Goal: Information Seeking & Learning: Understand process/instructions

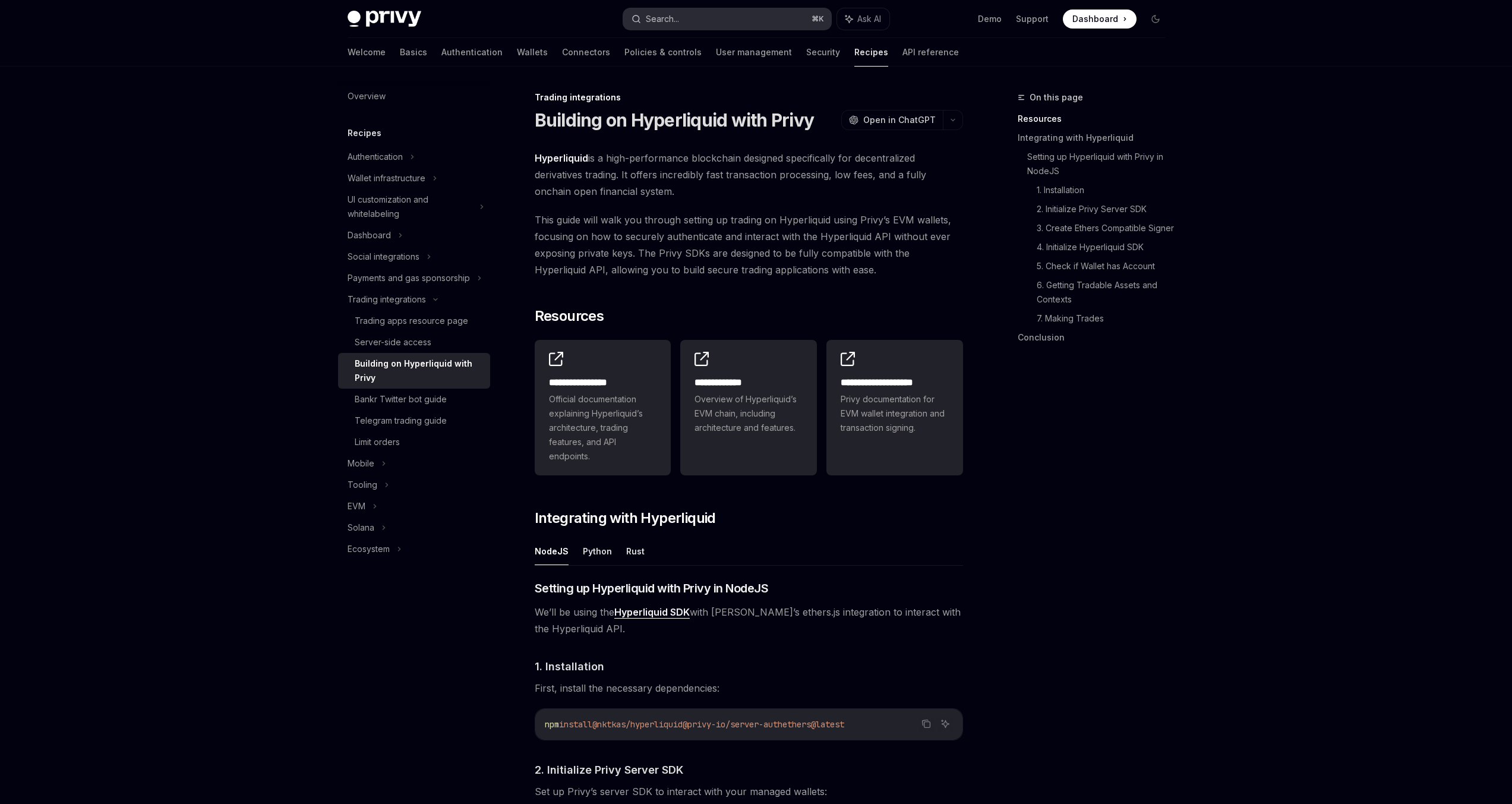
click at [725, 19] on button "Search... ⌘ K" at bounding box center [727, 19] width 208 height 22
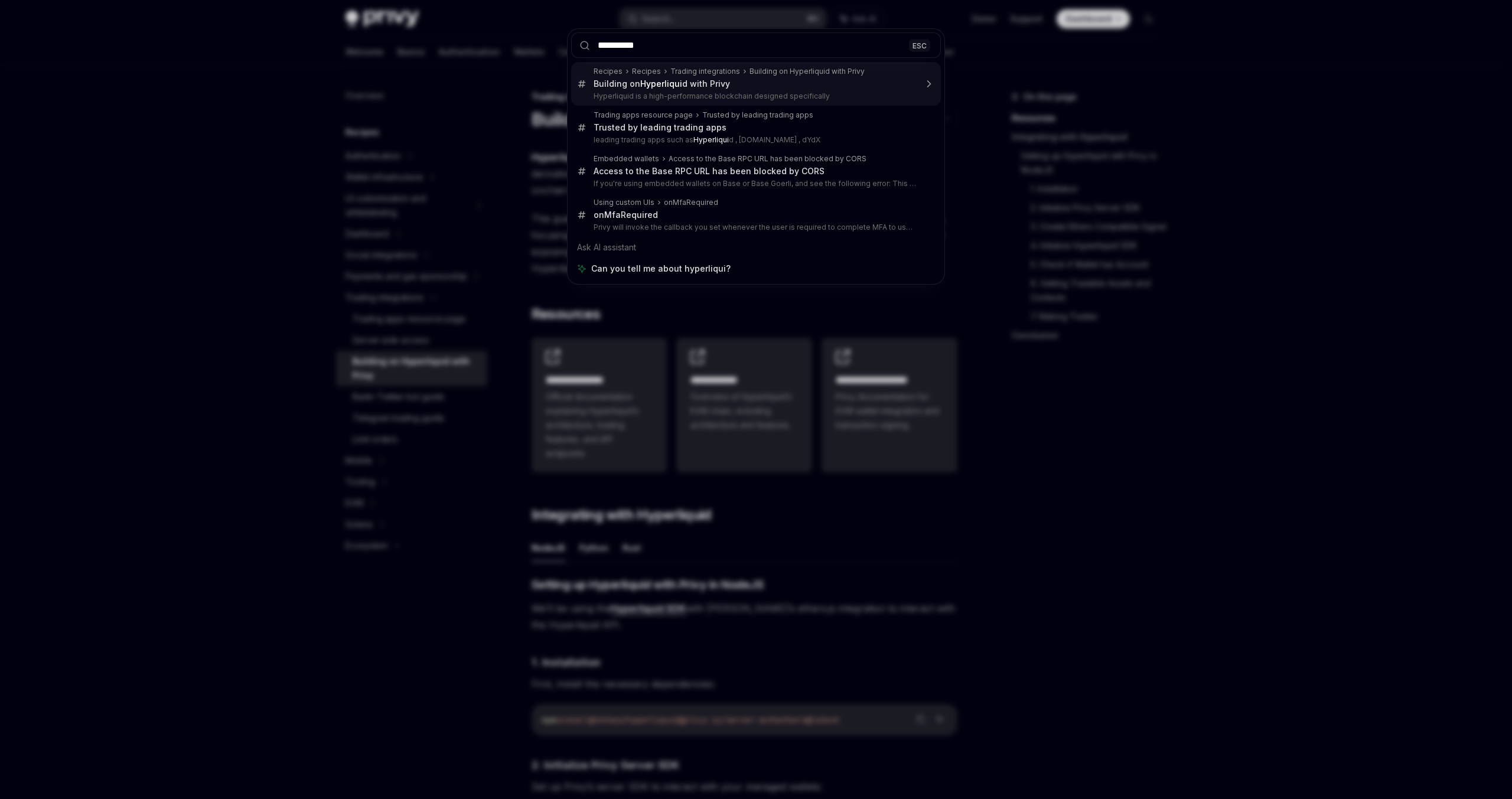
type input "**********"
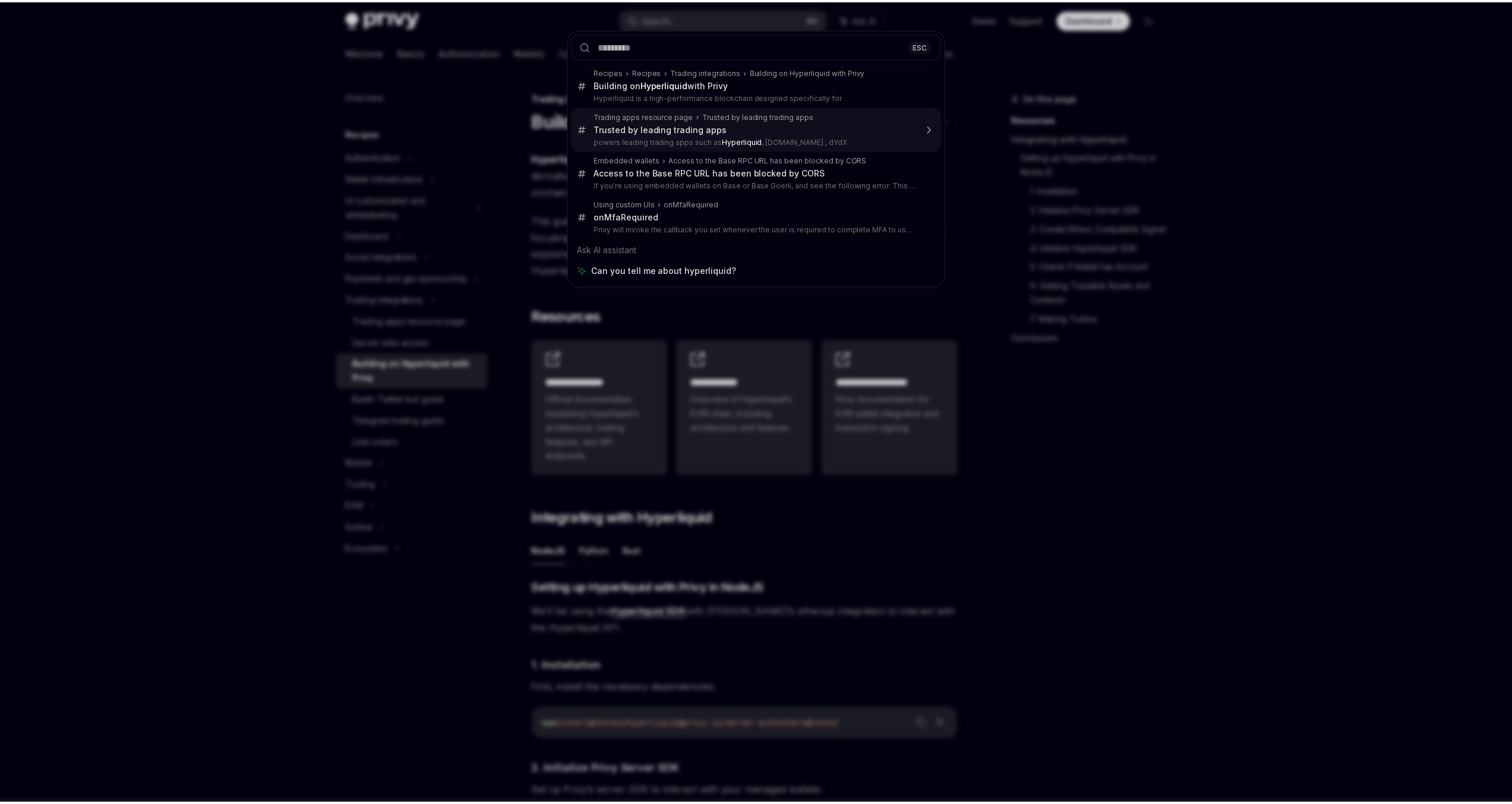
scroll to position [155, 0]
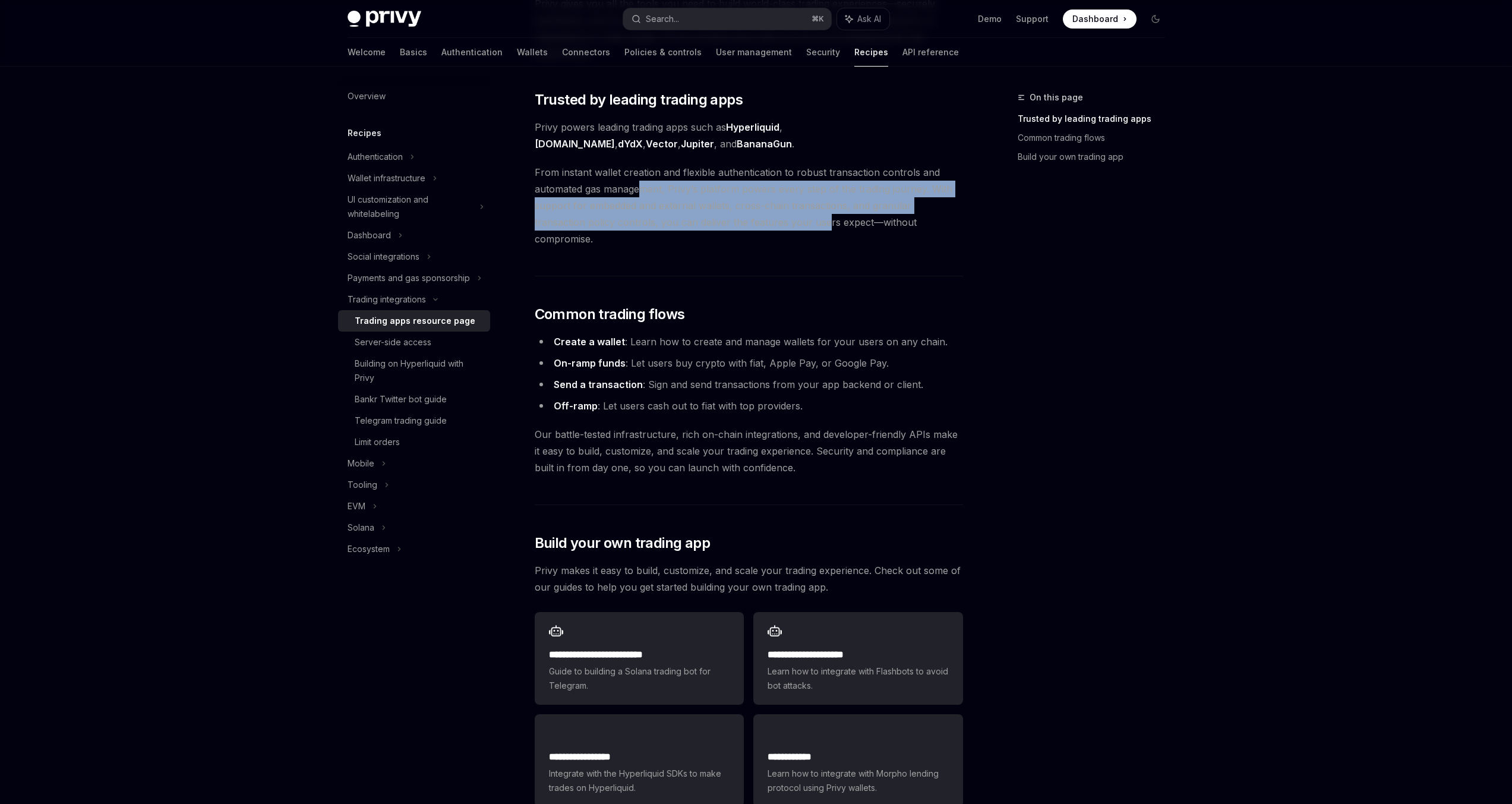
drag, startPoint x: 638, startPoint y: 191, endPoint x: 784, endPoint y: 219, distance: 148.7
click at [771, 217] on span "From instant wallet creation and flexible authentication to robust transaction …" at bounding box center [749, 206] width 429 height 83
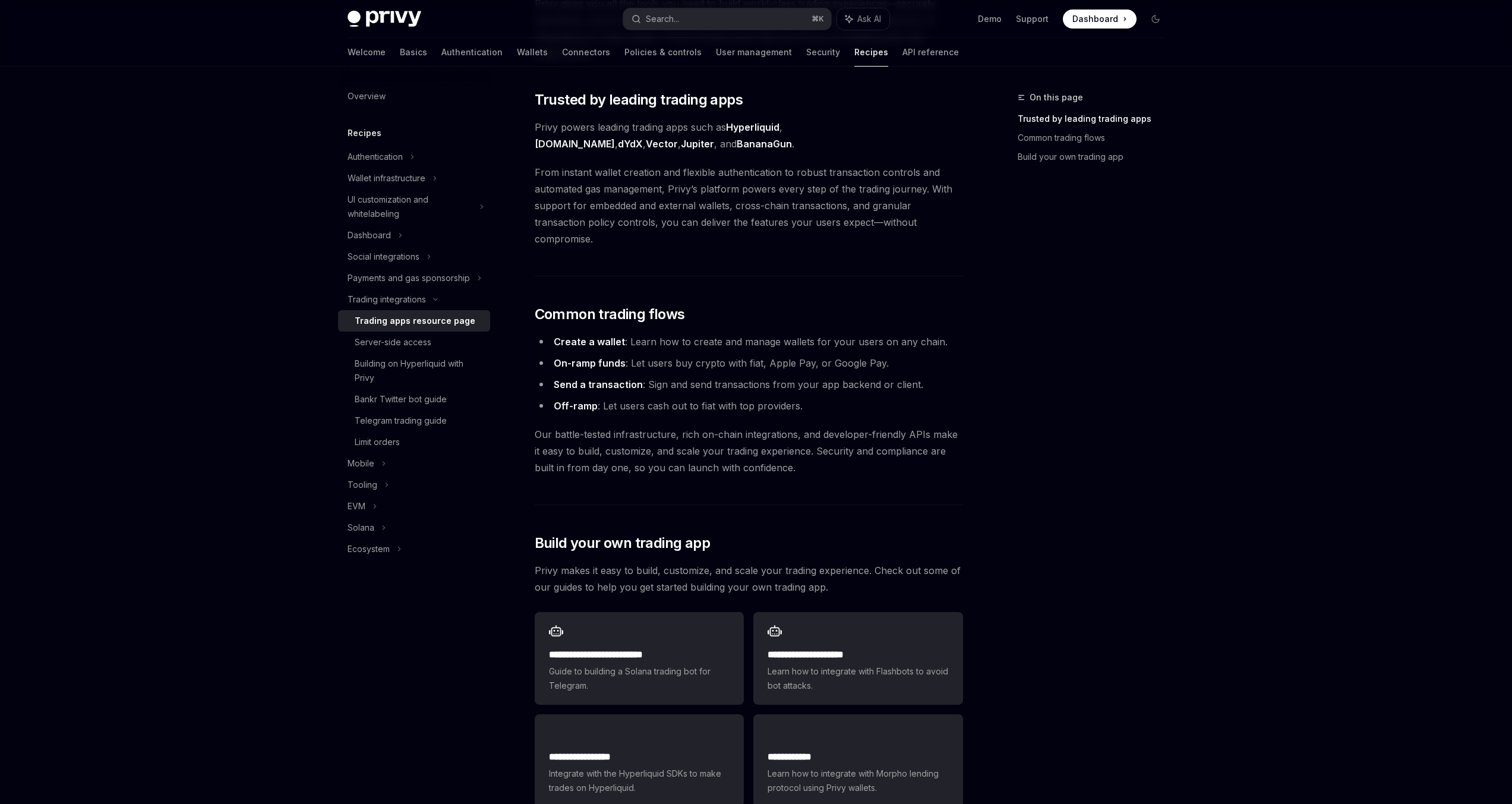
click at [784, 219] on span "From instant wallet creation and flexible authentication to robust transaction …" at bounding box center [749, 206] width 429 height 83
click at [1096, 216] on div "On this page Trusted by leading trading apps Common trading flows Build your ow…" at bounding box center [1083, 447] width 180 height 713
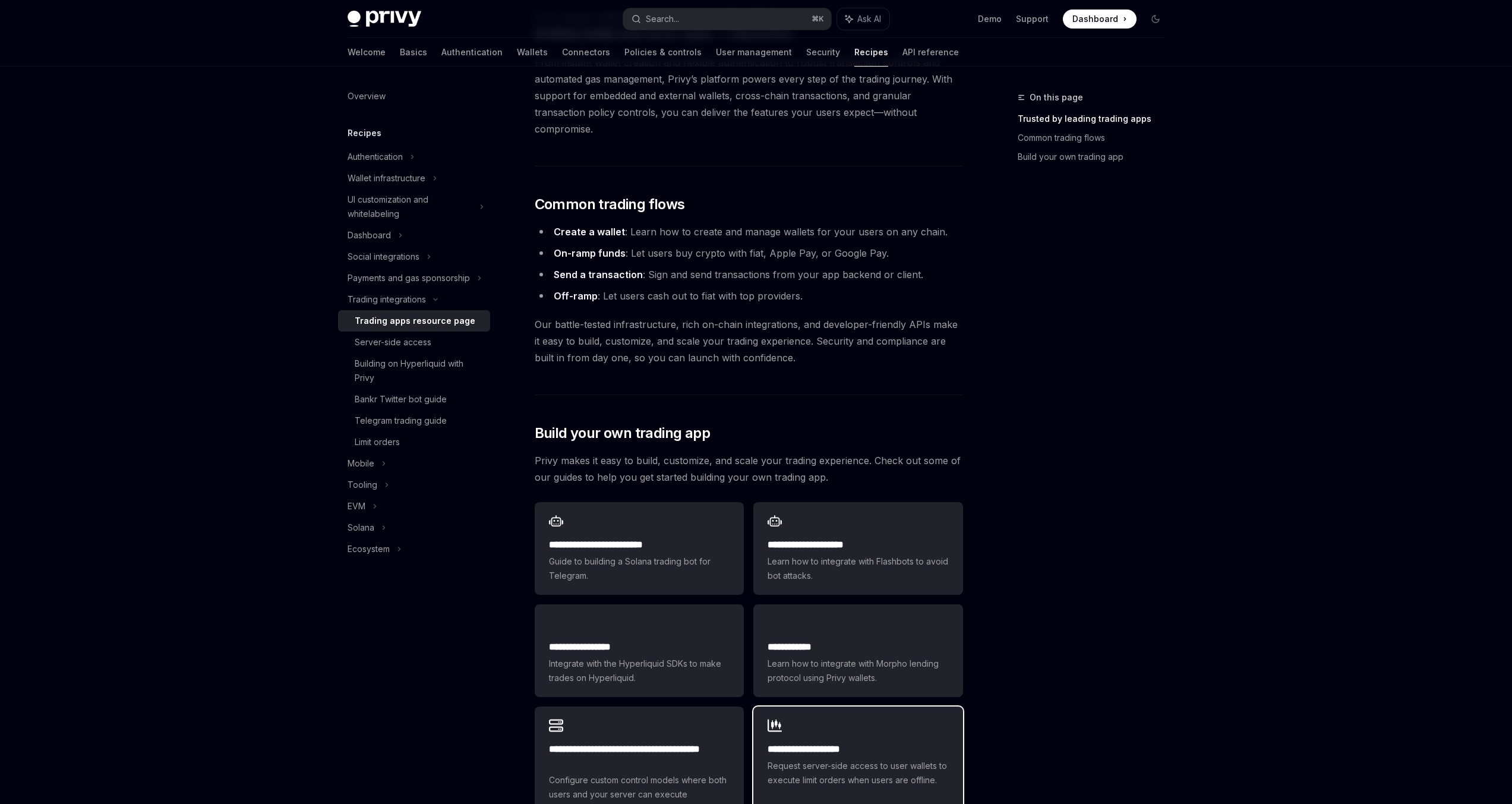
scroll to position [547, 0]
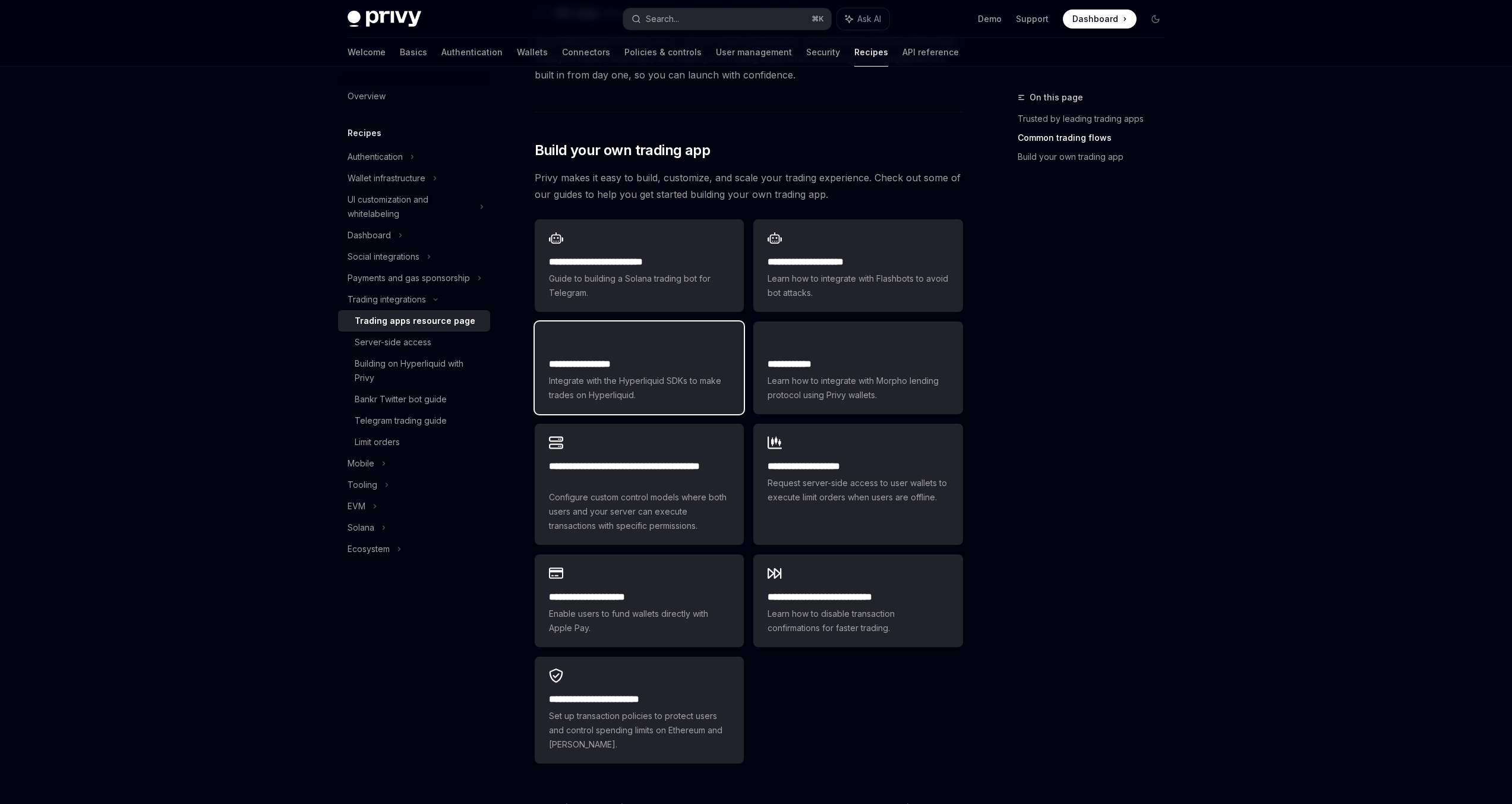
click at [631, 357] on div "**********" at bounding box center [639, 380] width 180 height 45
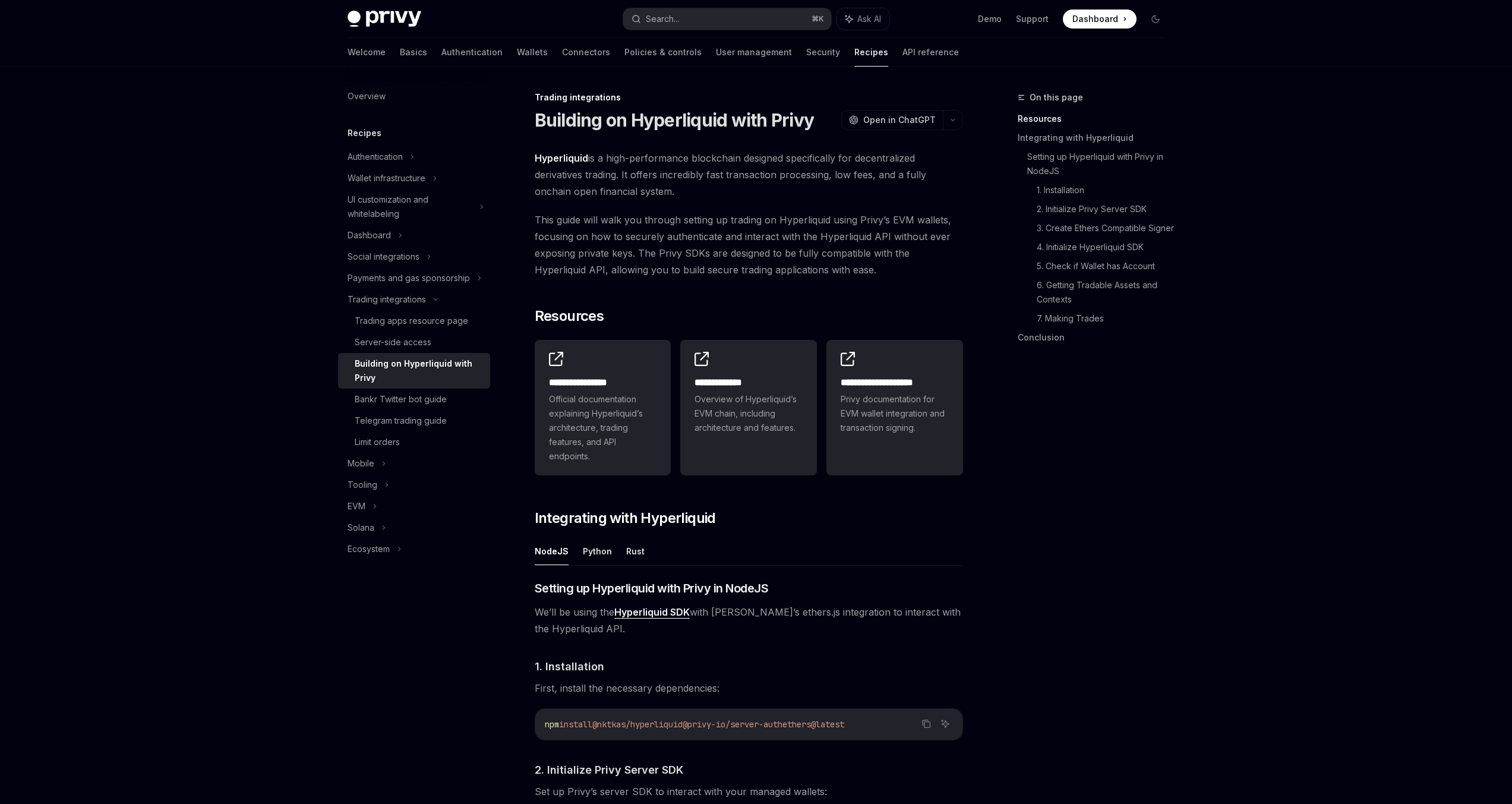
click at [847, 231] on span "This guide will walk you through setting up trading on Hyperliquid using Privy’…" at bounding box center [749, 245] width 429 height 67
click at [857, 212] on span "This guide will walk you through setting up trading on Hyperliquid using Privy’…" at bounding box center [749, 245] width 429 height 67
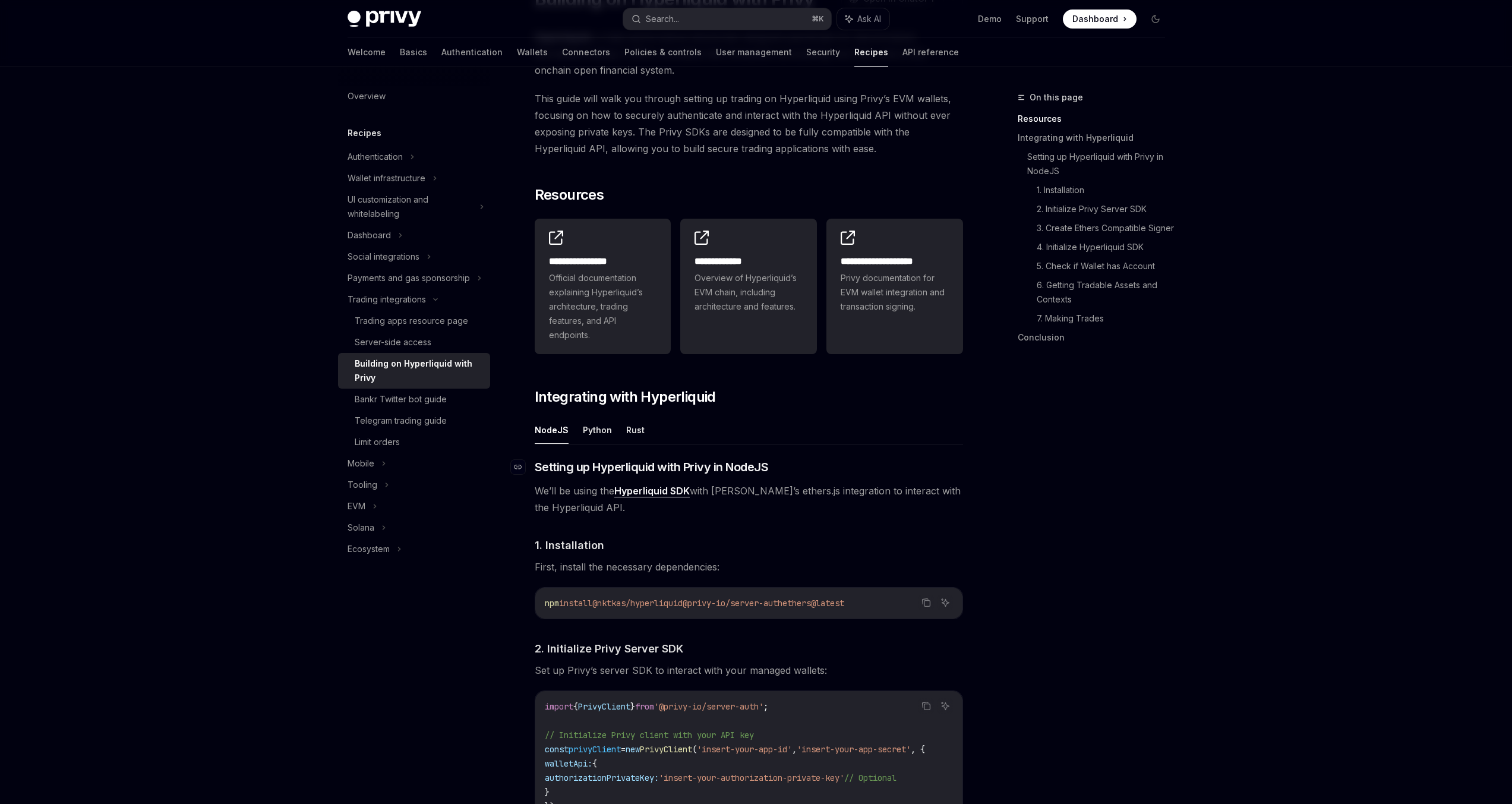
scroll to position [205, 0]
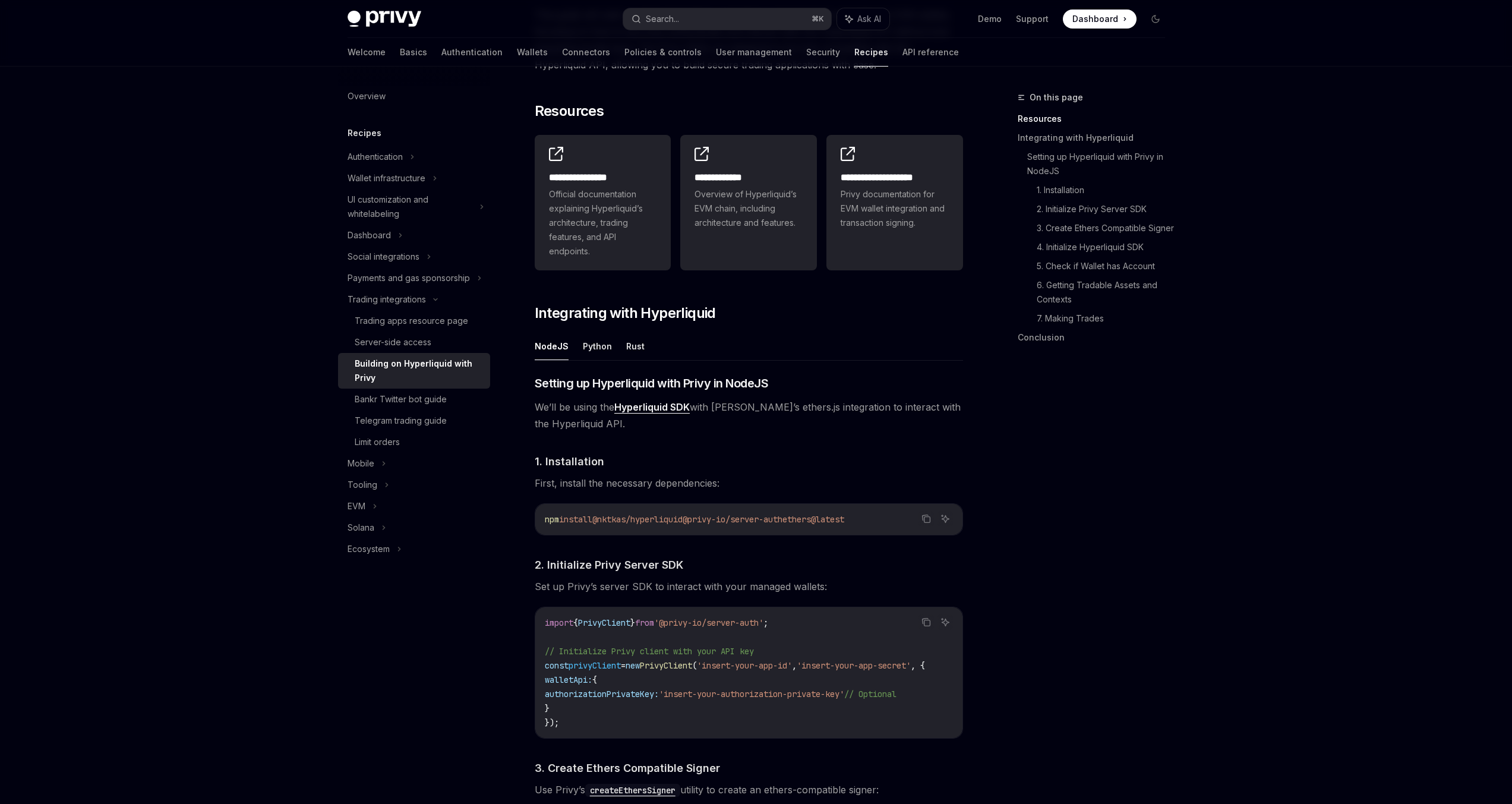
drag, startPoint x: 600, startPoint y: 344, endPoint x: 861, endPoint y: 434, distance: 276.1
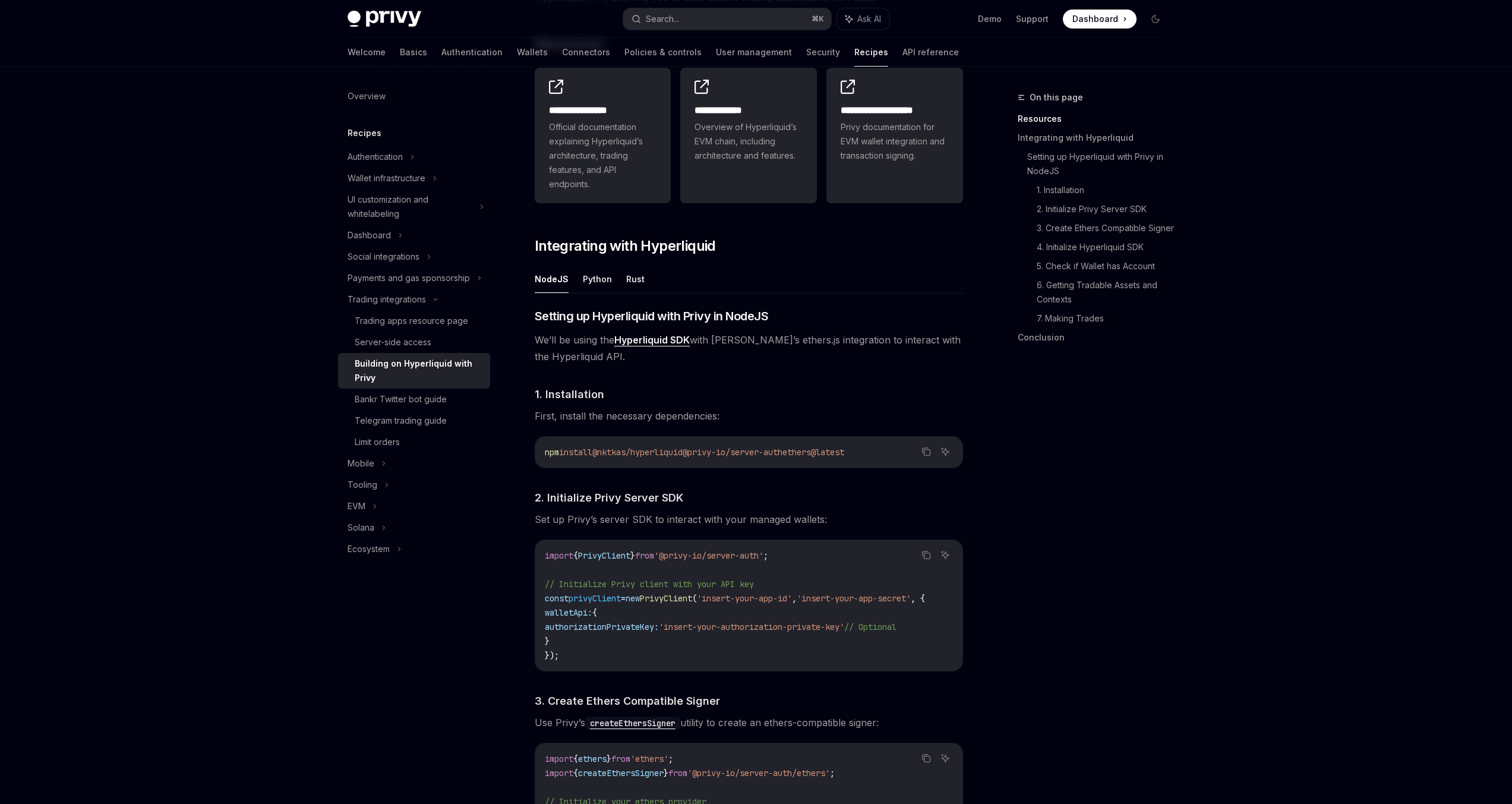
scroll to position [303, 0]
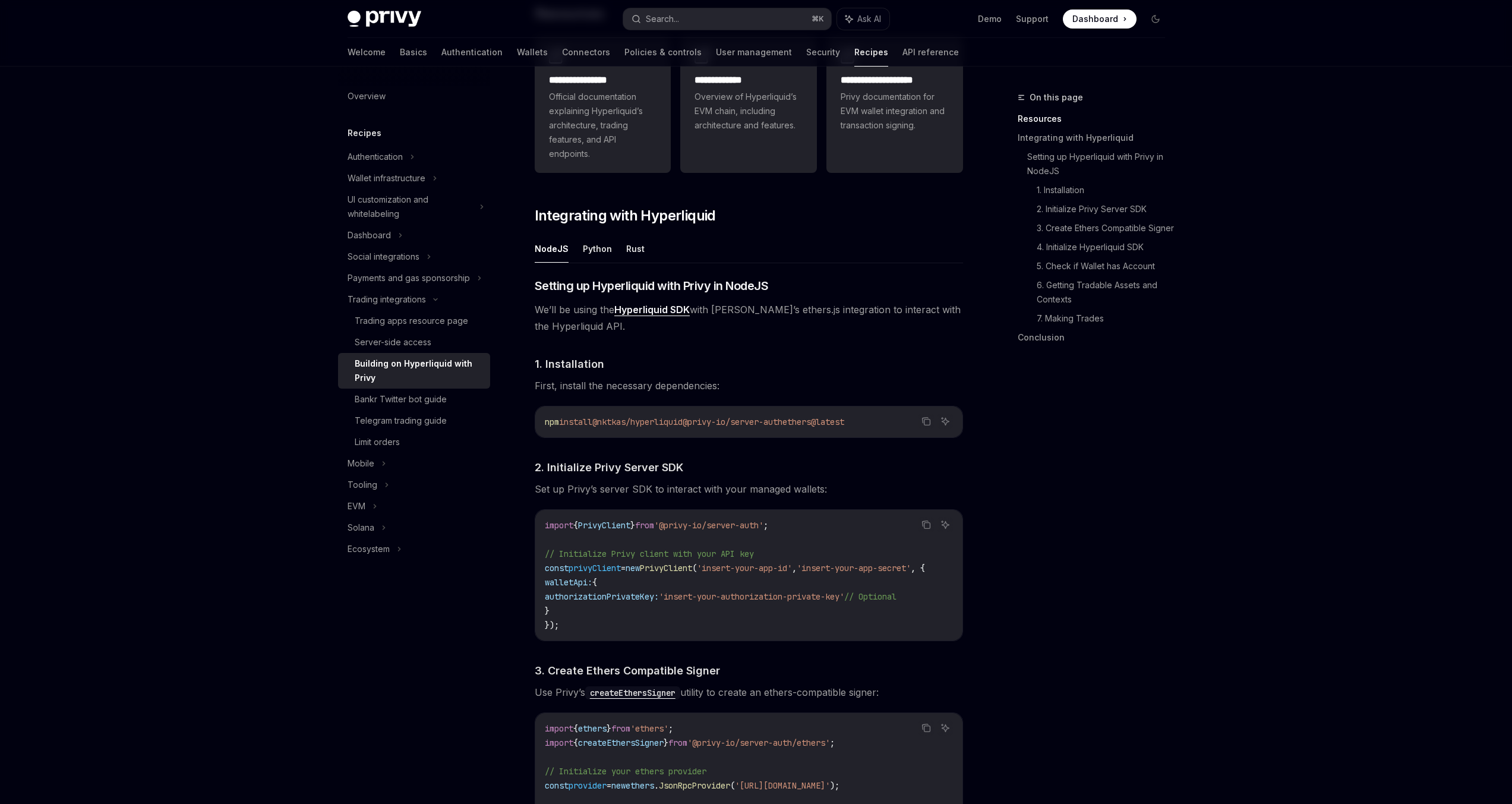
click at [644, 254] on ul "NodeJS Python Rust" at bounding box center [749, 249] width 429 height 29
click at [632, 251] on button "Rust" at bounding box center [636, 248] width 19 height 28
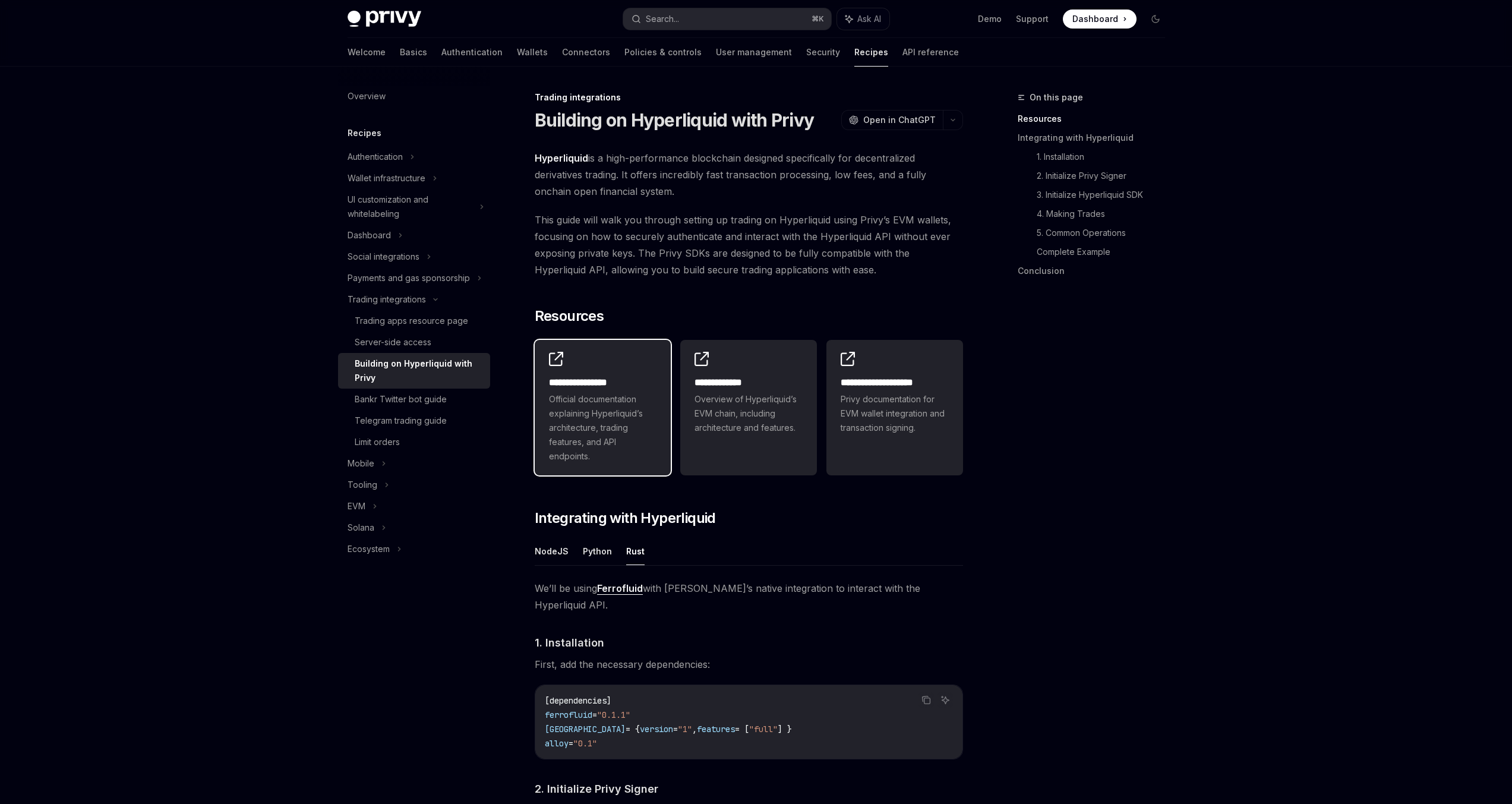
scroll to position [2, 0]
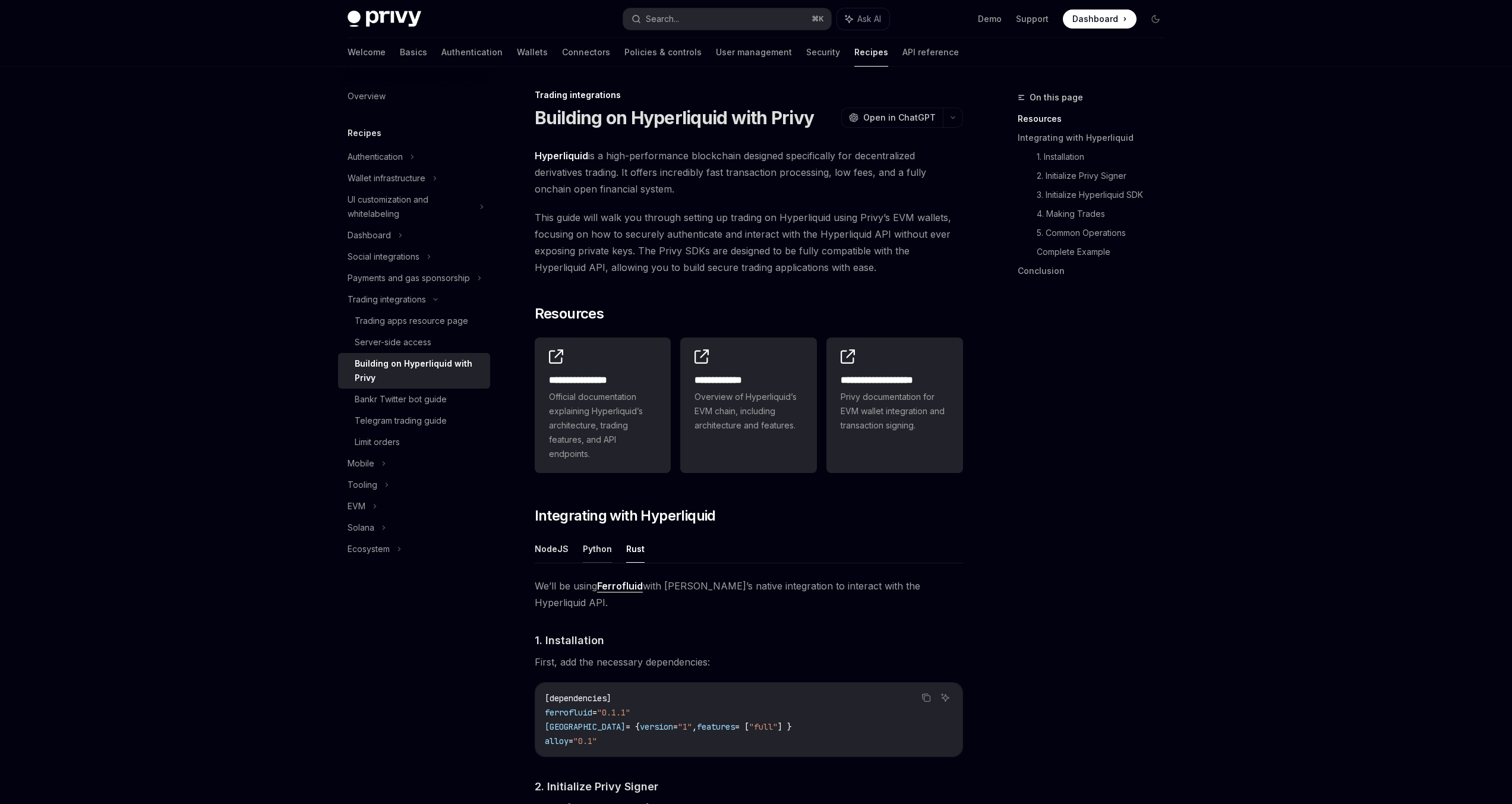
click at [597, 552] on button "Python" at bounding box center [597, 549] width 29 height 28
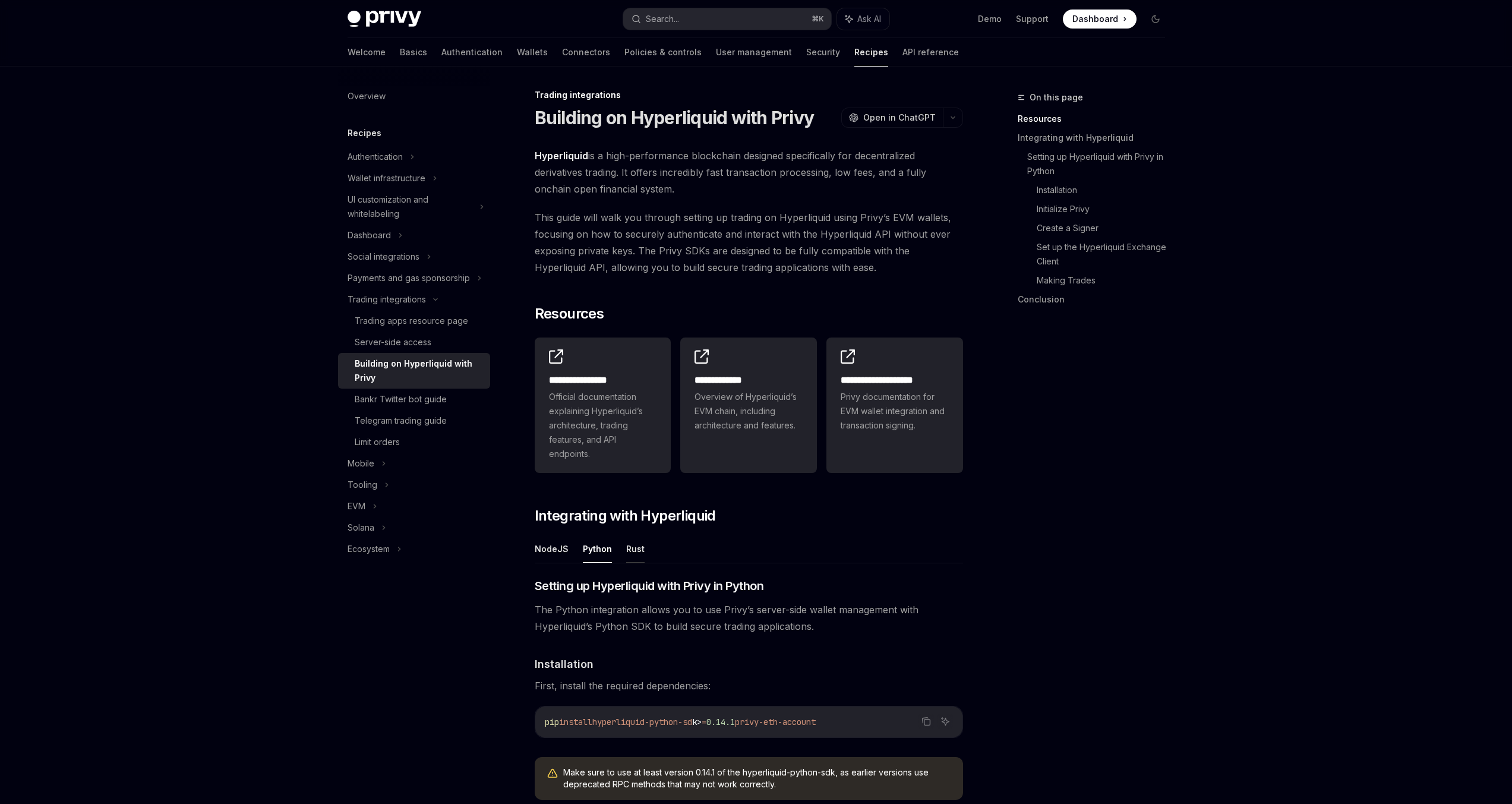
click at [638, 547] on button "Rust" at bounding box center [636, 549] width 19 height 28
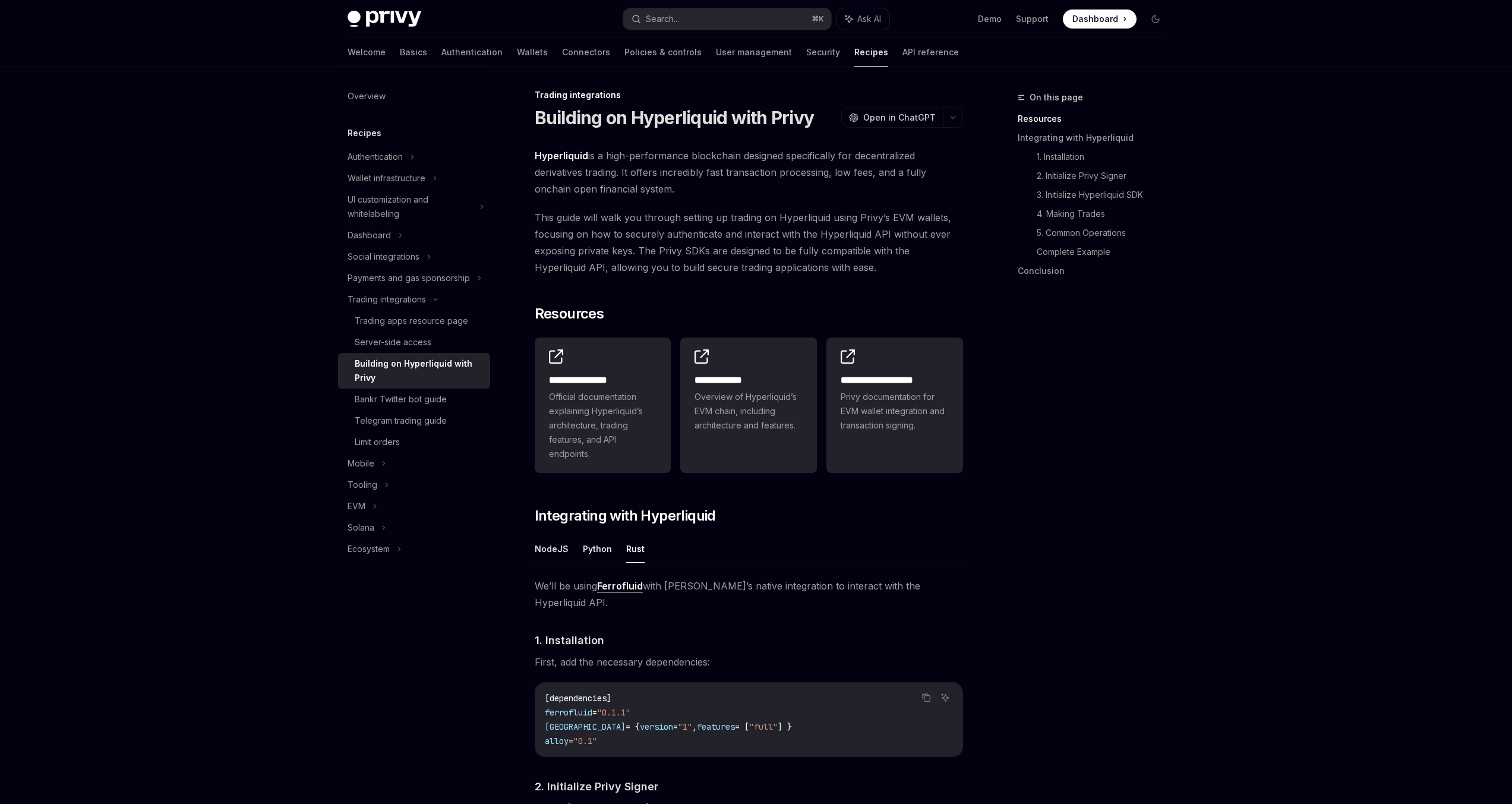
click at [626, 585] on link "Ferrofluid" at bounding box center [620, 585] width 46 height 12
click at [593, 546] on button "Python" at bounding box center [597, 549] width 29 height 28
type textarea "*"
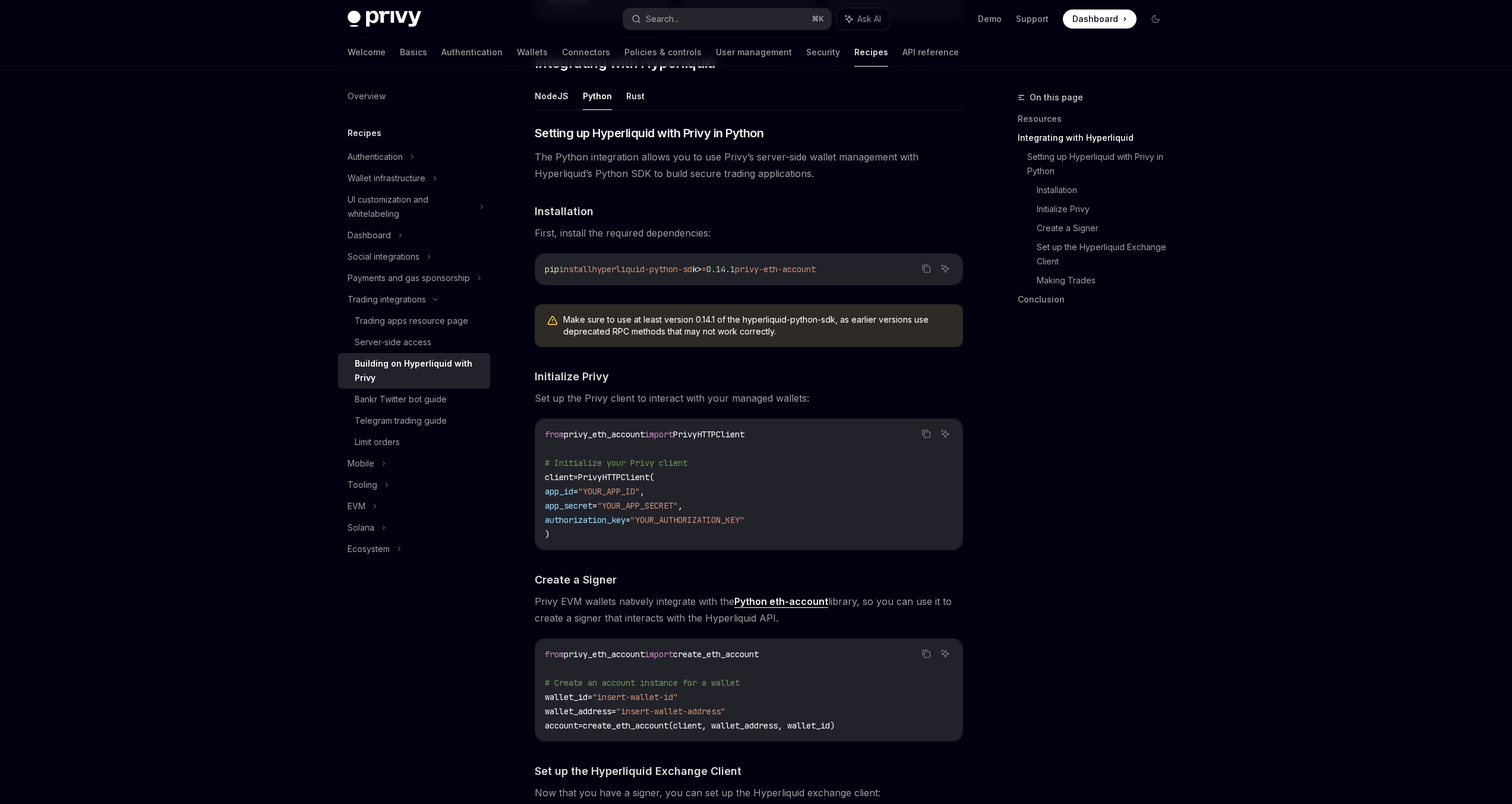
scroll to position [682, 0]
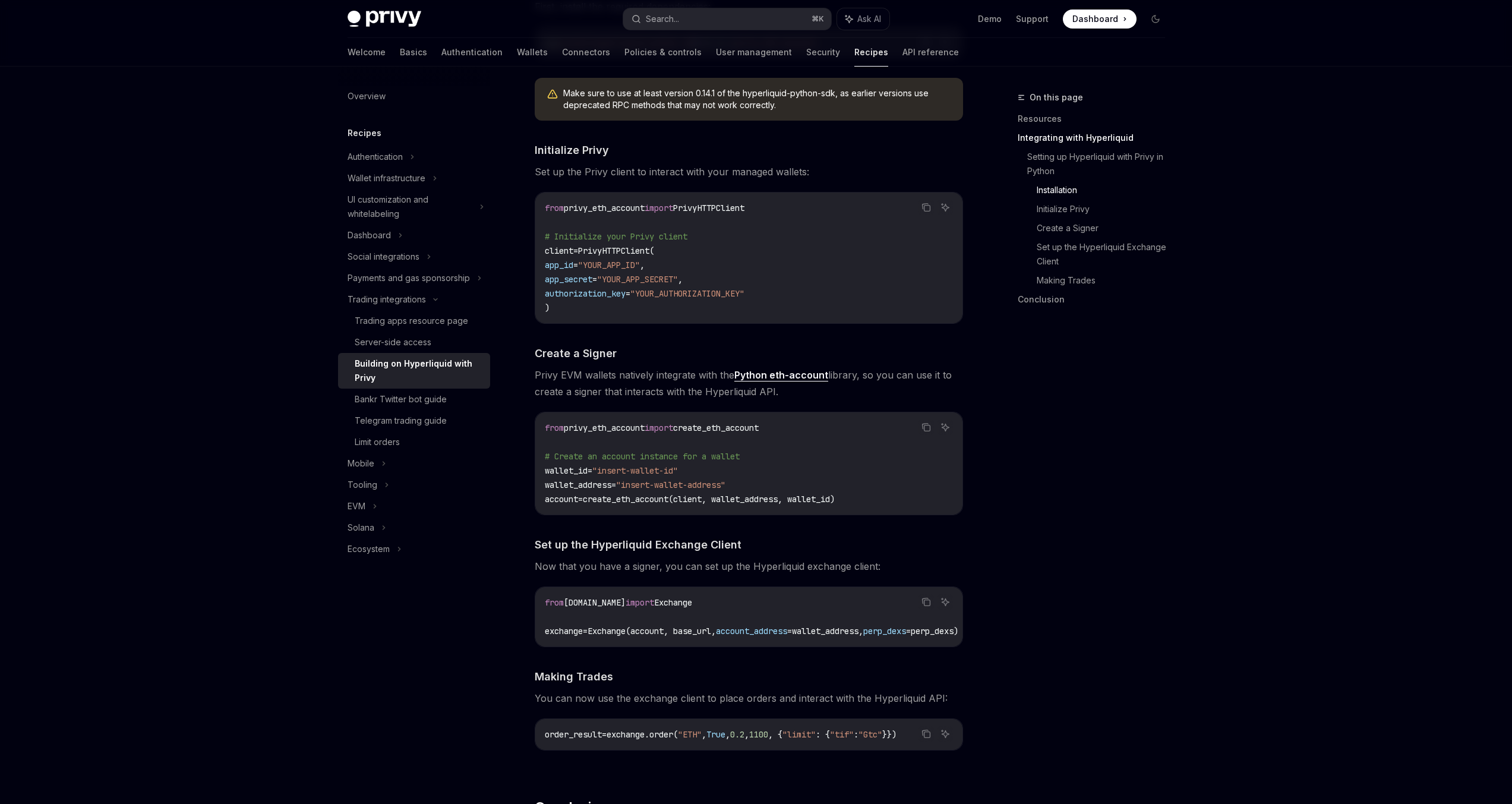
click at [653, 374] on span "Privy EVM wallets natively integrate with the Python eth-account library, so yo…" at bounding box center [749, 383] width 429 height 33
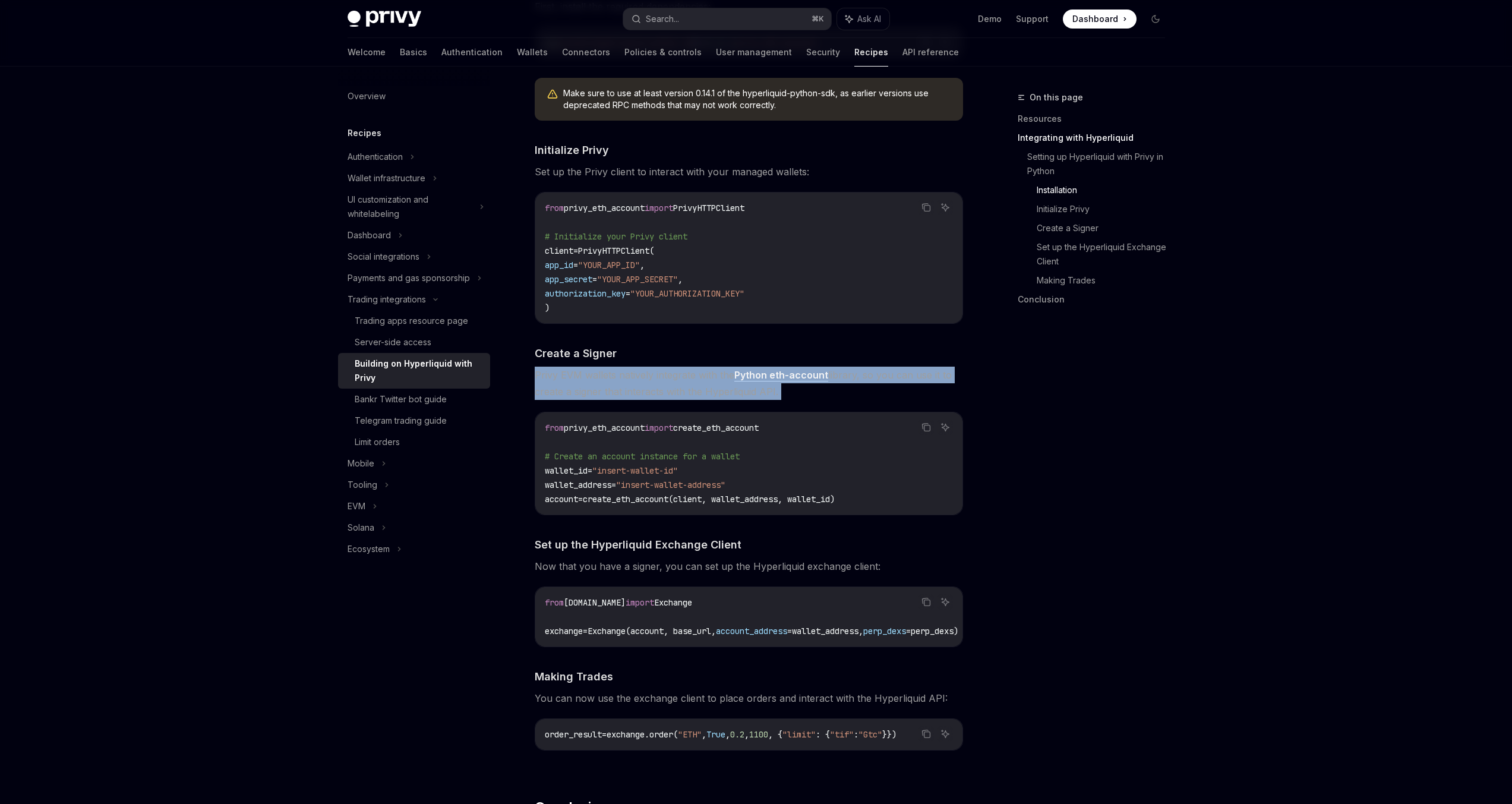
click at [653, 374] on span "Privy EVM wallets natively integrate with the Python eth-account library, so yo…" at bounding box center [749, 383] width 429 height 33
click at [664, 392] on span "Privy EVM wallets natively integrate with the Python eth-account library, so yo…" at bounding box center [749, 383] width 429 height 33
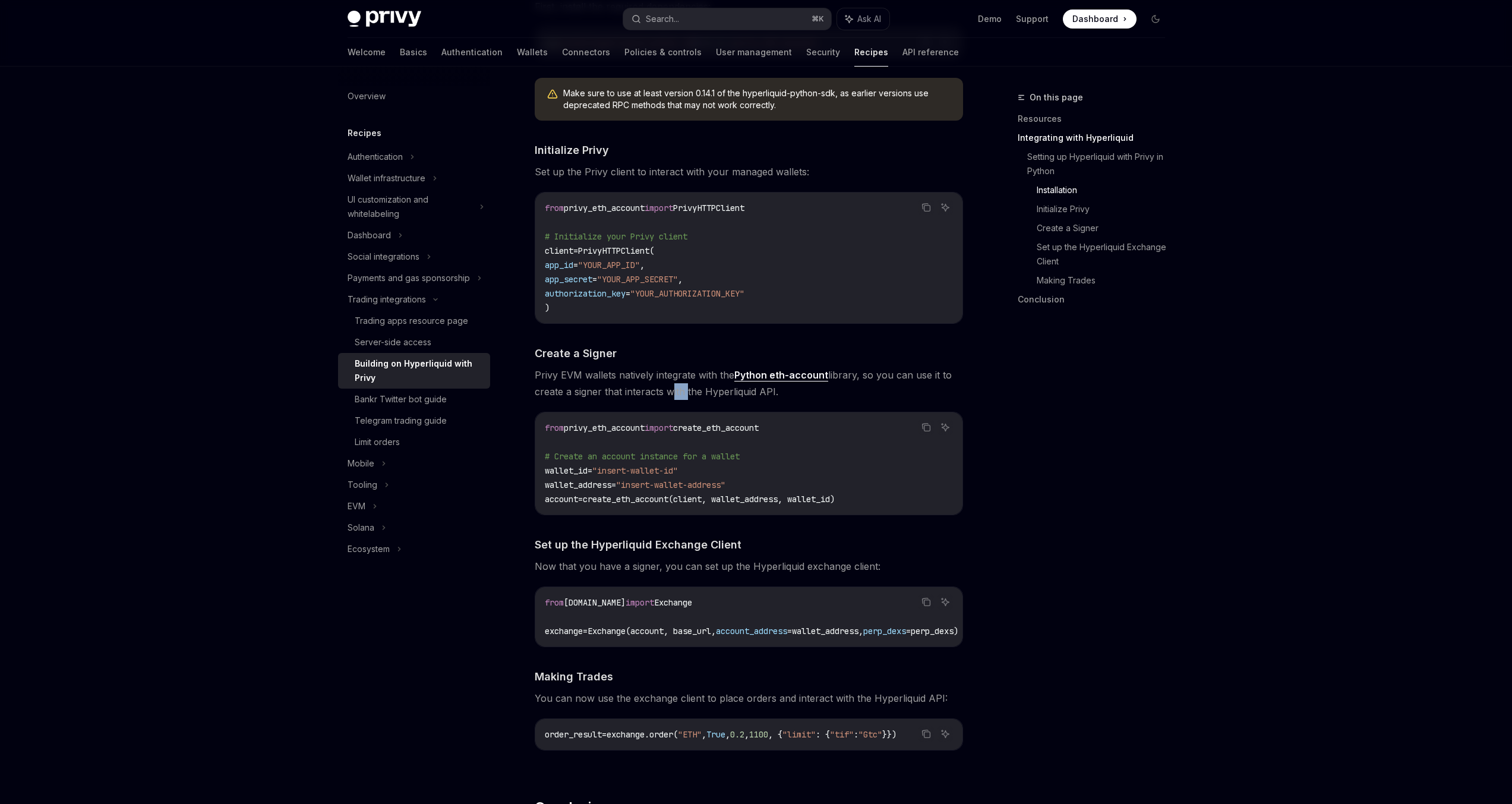
click at [664, 392] on span "Privy EVM wallets natively integrate with the Python eth-account library, so yo…" at bounding box center [749, 383] width 429 height 33
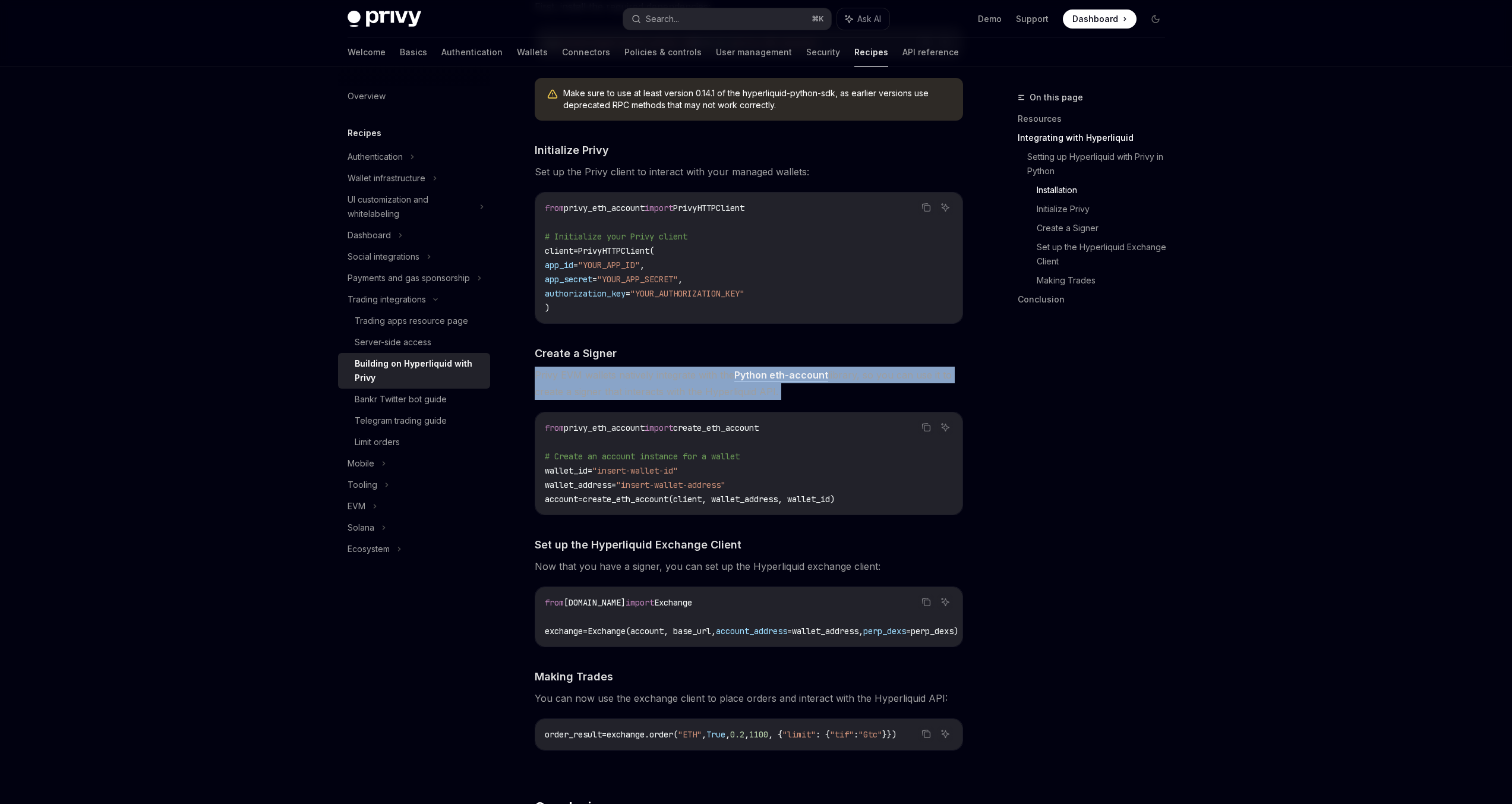
click at [664, 392] on span "Privy EVM wallets natively integrate with the Python eth-account library, so yo…" at bounding box center [749, 383] width 429 height 33
click at [651, 376] on span "Privy EVM wallets natively integrate with the Python eth-account library, so yo…" at bounding box center [749, 383] width 429 height 33
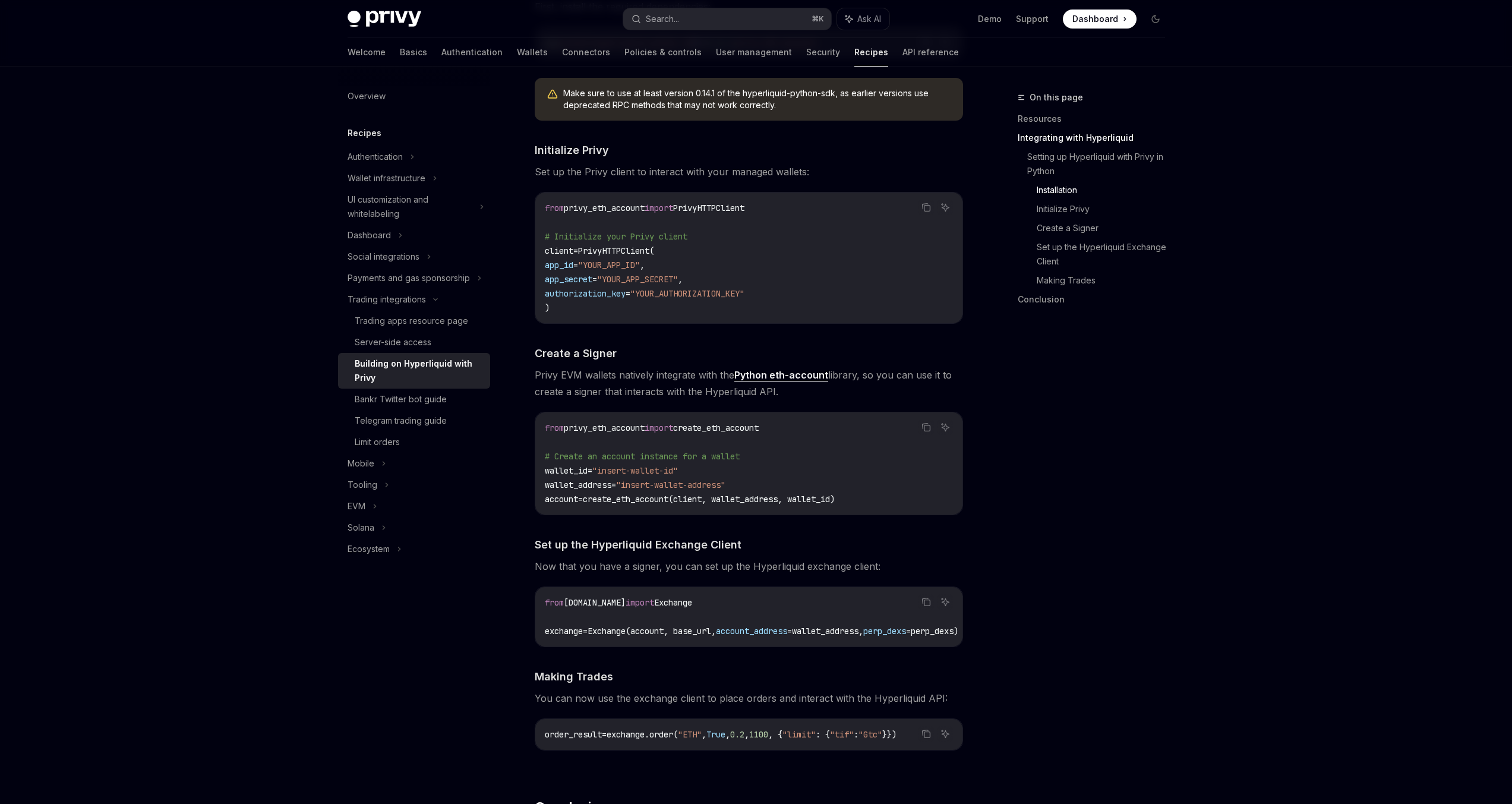
click at [782, 376] on link "Python eth-account" at bounding box center [781, 375] width 94 height 12
drag, startPoint x: 792, startPoint y: 655, endPoint x: 799, endPoint y: 655, distance: 7.0
click at [799, 655] on div "​ Setting up Hyperliquid with Privy in Python The Python integration allows you…" at bounding box center [749, 334] width 429 height 871
drag, startPoint x: 799, startPoint y: 653, endPoint x: 821, endPoint y: 647, distance: 22.8
click at [821, 649] on div "​ Setting up Hyperliquid with Privy in Python The Python integration allows you…" at bounding box center [749, 334] width 429 height 871
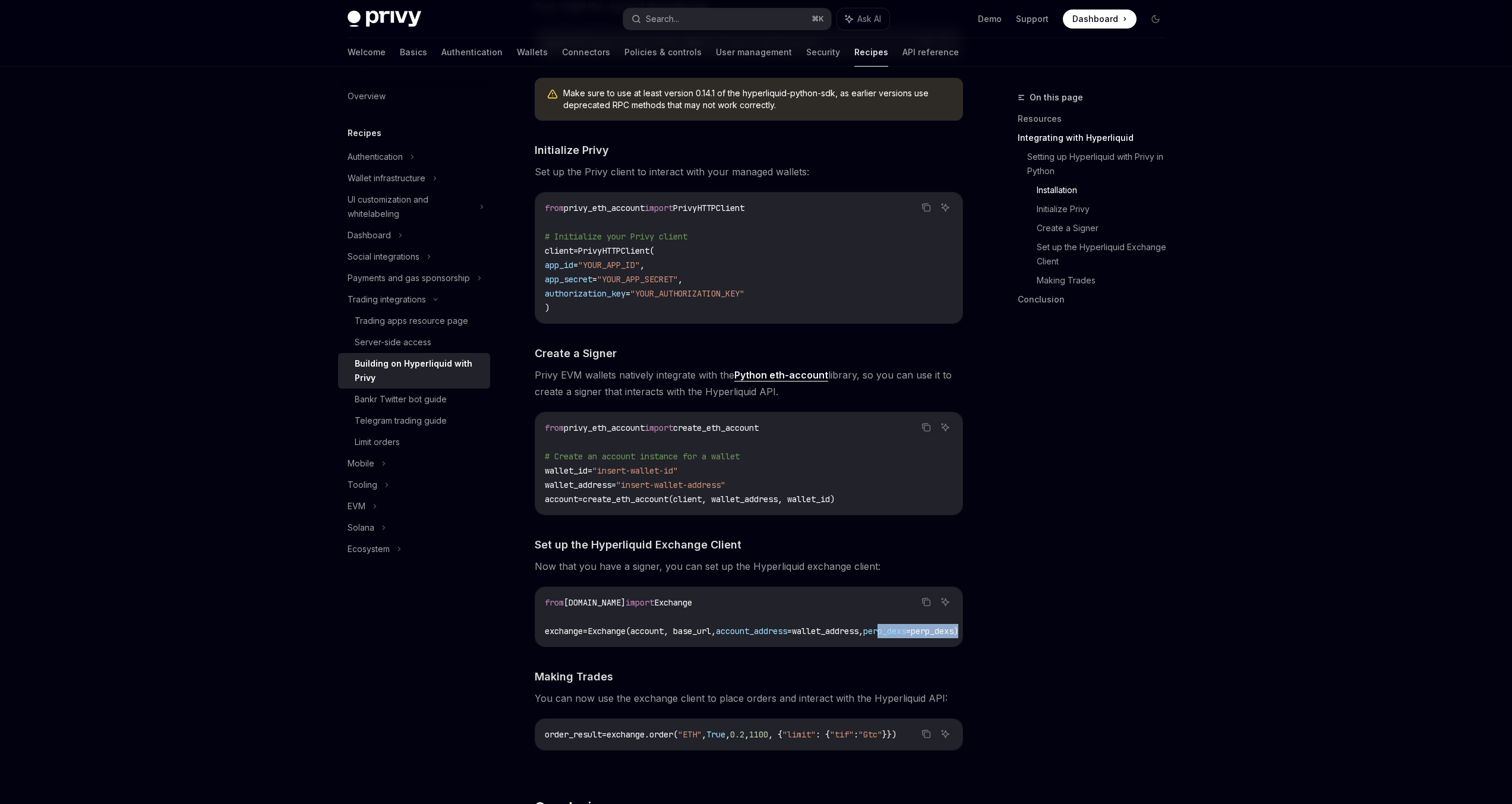
drag, startPoint x: 821, startPoint y: 643, endPoint x: 914, endPoint y: 636, distance: 93.3
click at [914, 636] on div "from [DOMAIN_NAME] import Exchange exchange = Exchange(account, base_url, accou…" at bounding box center [749, 616] width 427 height 60
click at [883, 644] on div "from [DOMAIN_NAME] import Exchange exchange = Exchange(account, base_url, accou…" at bounding box center [749, 616] width 427 height 60
click at [853, 656] on div "​ Setting up Hyperliquid with Privy in Python The Python integration allows you…" at bounding box center [749, 334] width 429 height 871
click at [846, 644] on div "from [DOMAIN_NAME] import Exchange exchange = Exchange(account, base_url, accou…" at bounding box center [749, 616] width 427 height 60
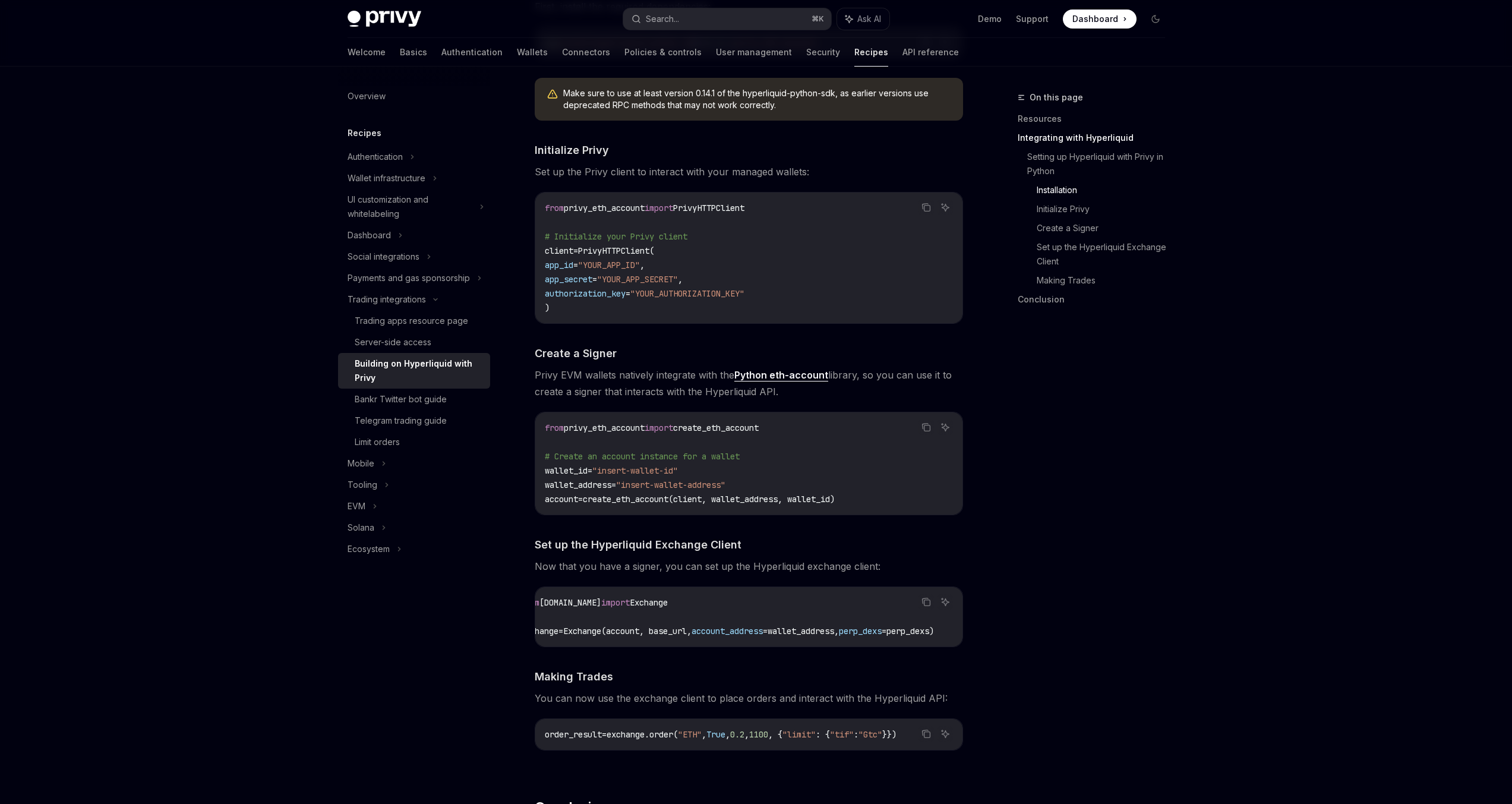
scroll to position [0, 0]
click at [917, 659] on div "​ Setting up Hyperliquid with Privy in Python The Python integration allows you…" at bounding box center [749, 334] width 429 height 871
click at [1050, 644] on div "On this page Resources Integrating with Hyperliquid Setting up Hyperliquid with…" at bounding box center [1083, 447] width 180 height 713
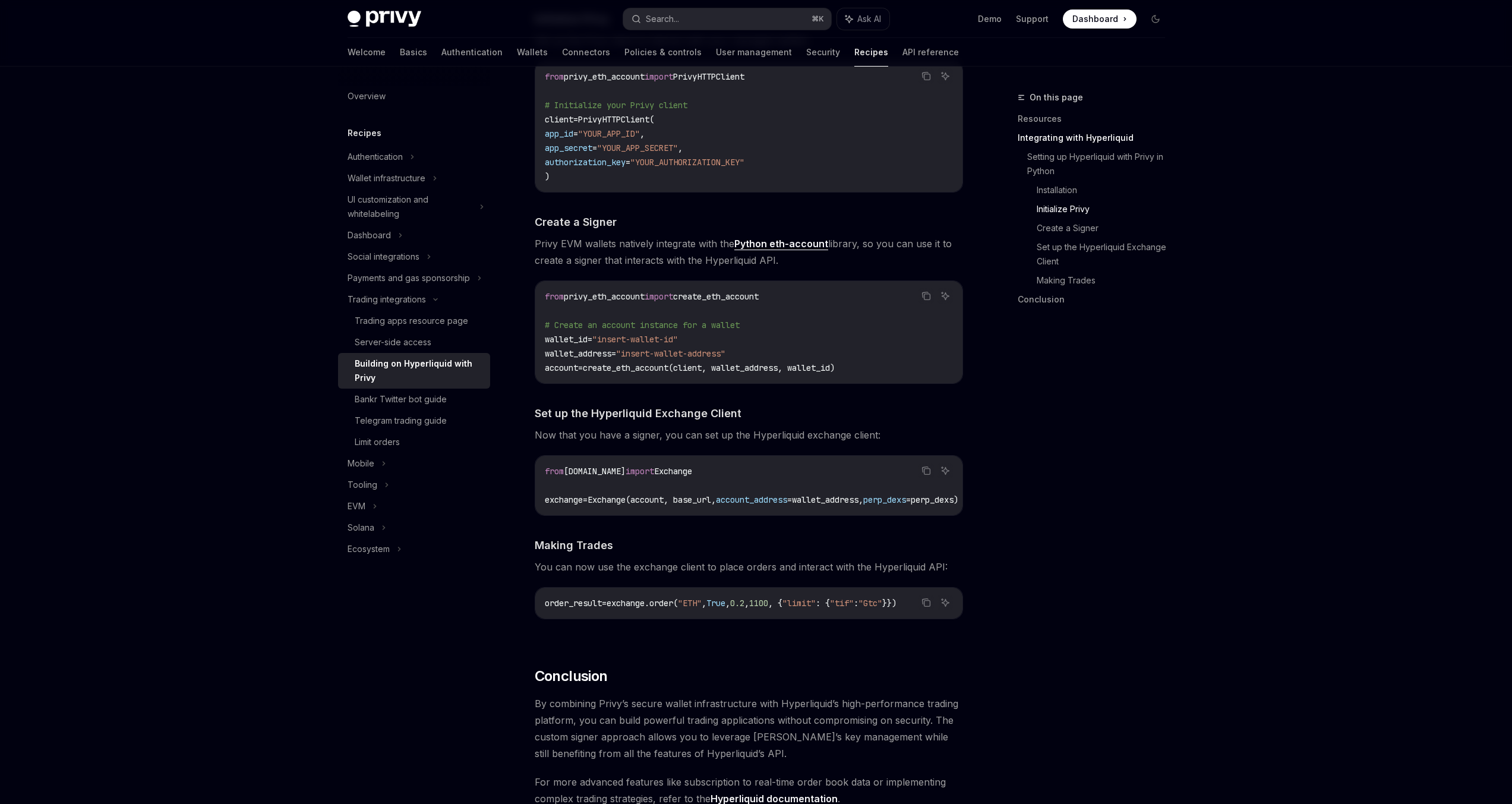
scroll to position [892, 0]
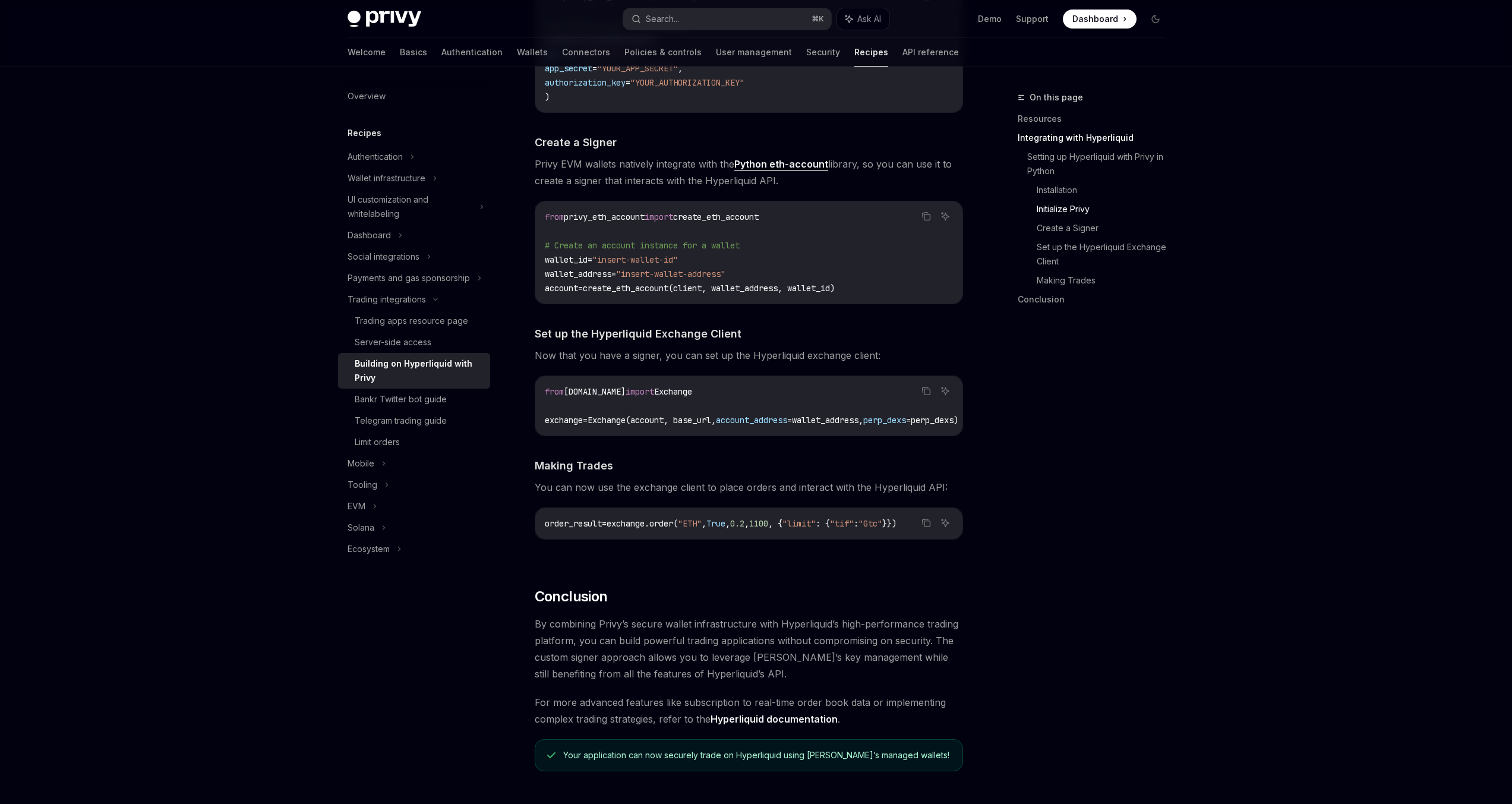
drag, startPoint x: 863, startPoint y: 542, endPoint x: 870, endPoint y: 542, distance: 7.0
click at [869, 539] on div "order_result = exchange.order( "ETH" , True , 0.2 , 1100 , { "limit" : { "tif" …" at bounding box center [749, 524] width 427 height 31
drag, startPoint x: 871, startPoint y: 549, endPoint x: 887, endPoint y: 549, distance: 16.0
click at [887, 549] on div "​ Setting up Hyperliquid with Privy in Python The Python integration allows you…" at bounding box center [749, 122] width 429 height 871
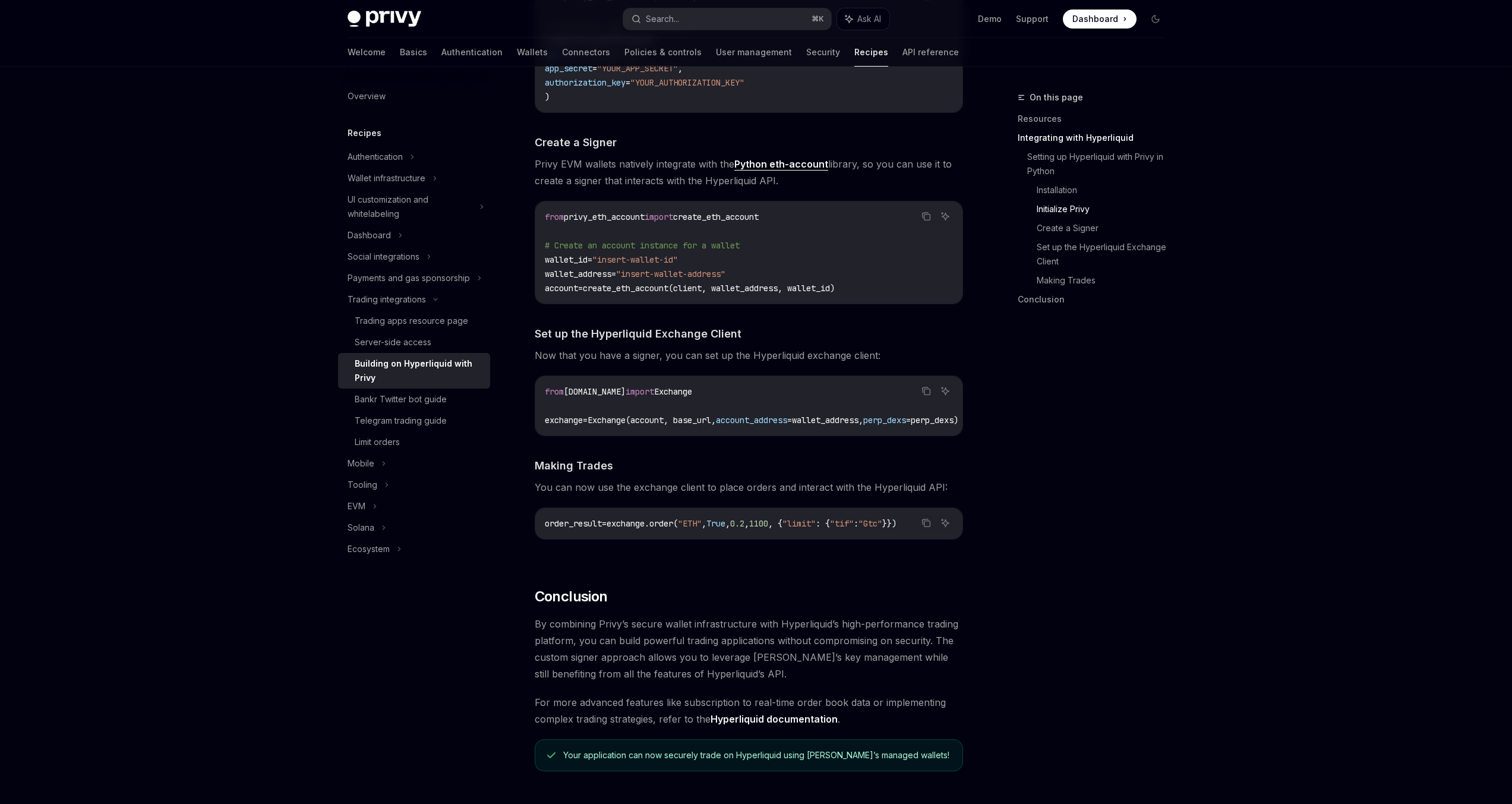
drag, startPoint x: 1143, startPoint y: 392, endPoint x: 1155, endPoint y: 370, distance: 25.1
click at [1153, 375] on div "On this page Resources Integrating with Hyperliquid Setting up Hyperliquid with…" at bounding box center [1083, 447] width 180 height 713
